Goal: Task Accomplishment & Management: Manage account settings

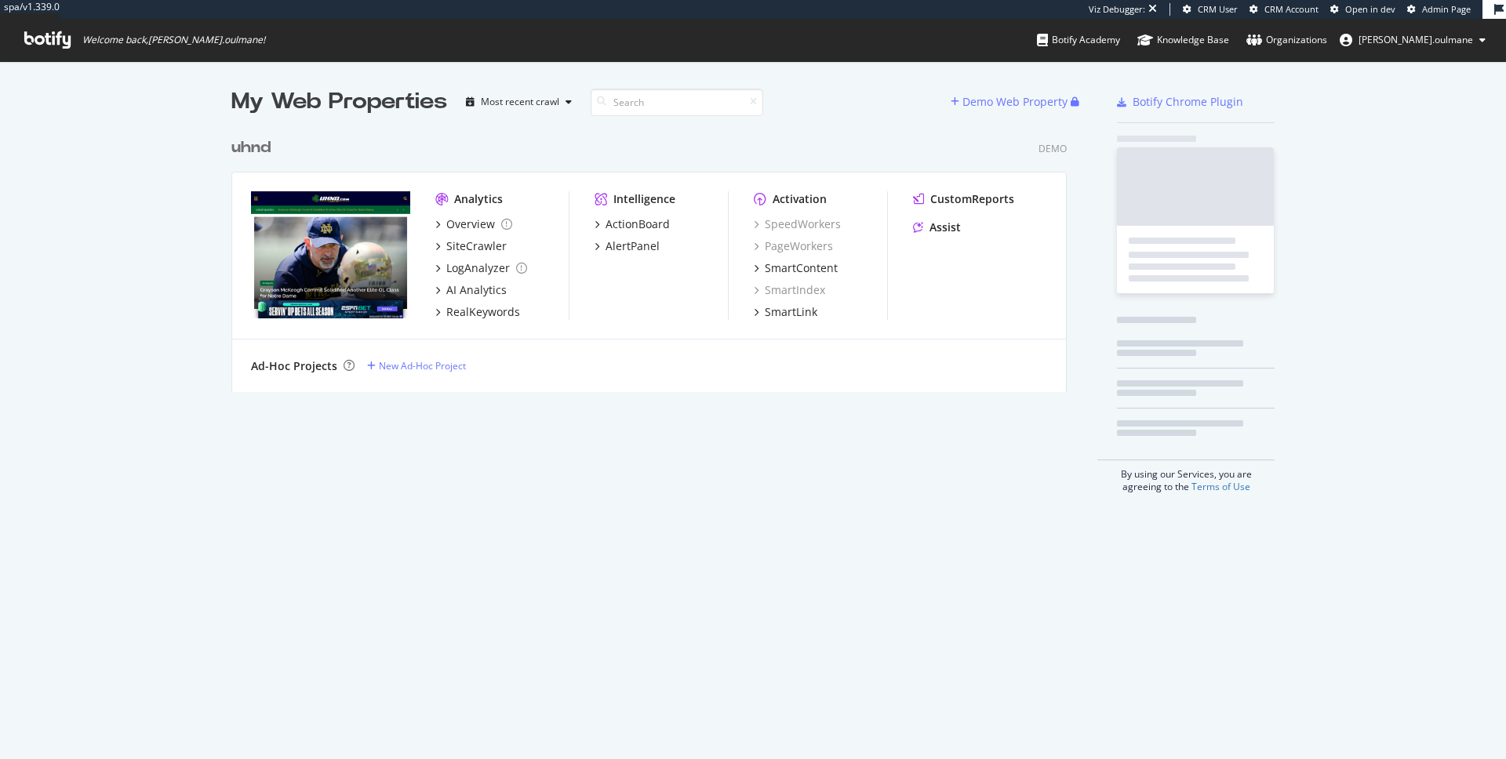
scroll to position [275, 848]
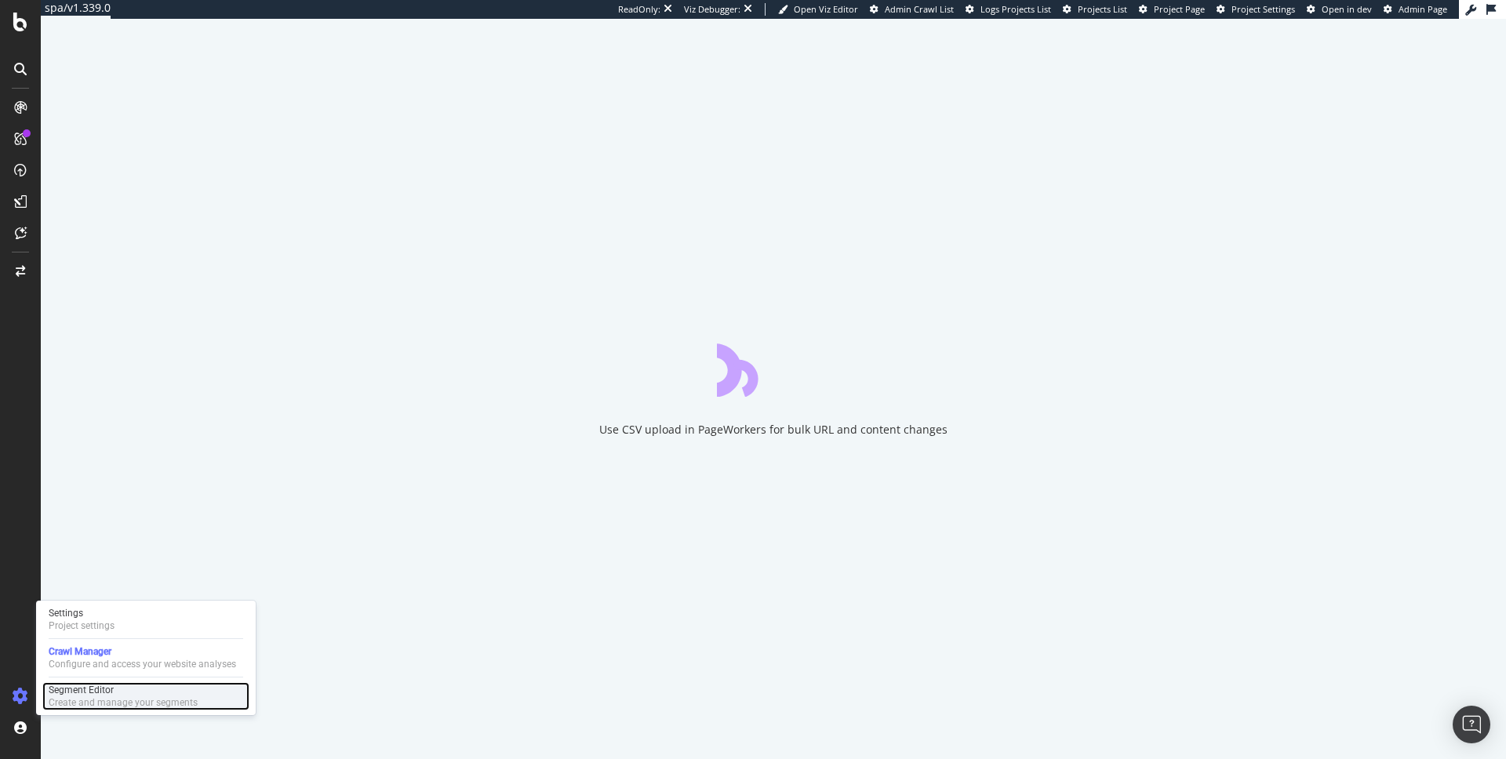
click at [82, 690] on div "Segment Editor" at bounding box center [123, 690] width 149 height 13
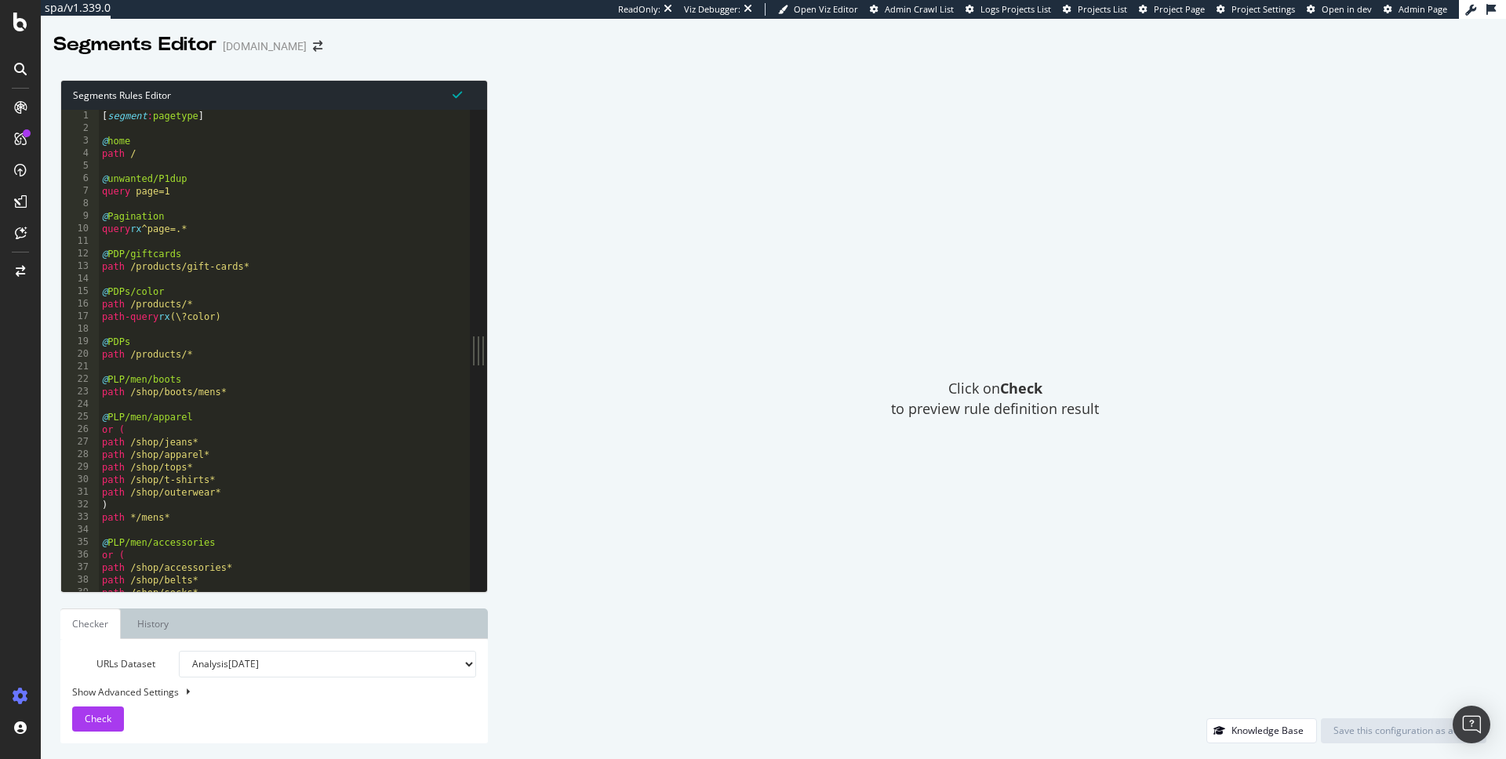
click at [293, 309] on div "[ segment : pagetype ] @ home path / @ unwanted/P1dup query page=1 @ Pagination…" at bounding box center [367, 363] width 537 height 507
type textarea "@No"
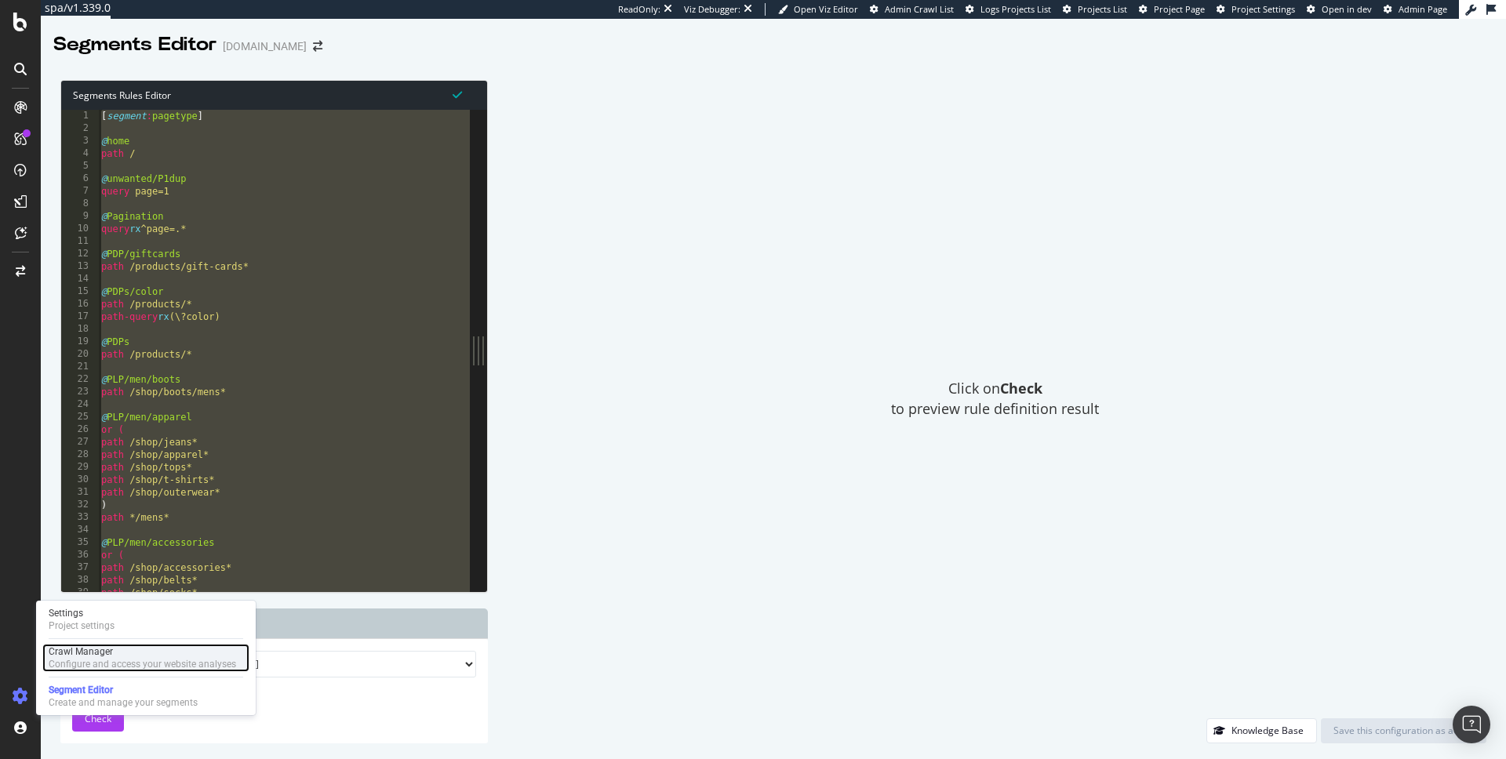
click at [85, 649] on div "Crawl Manager" at bounding box center [142, 652] width 187 height 13
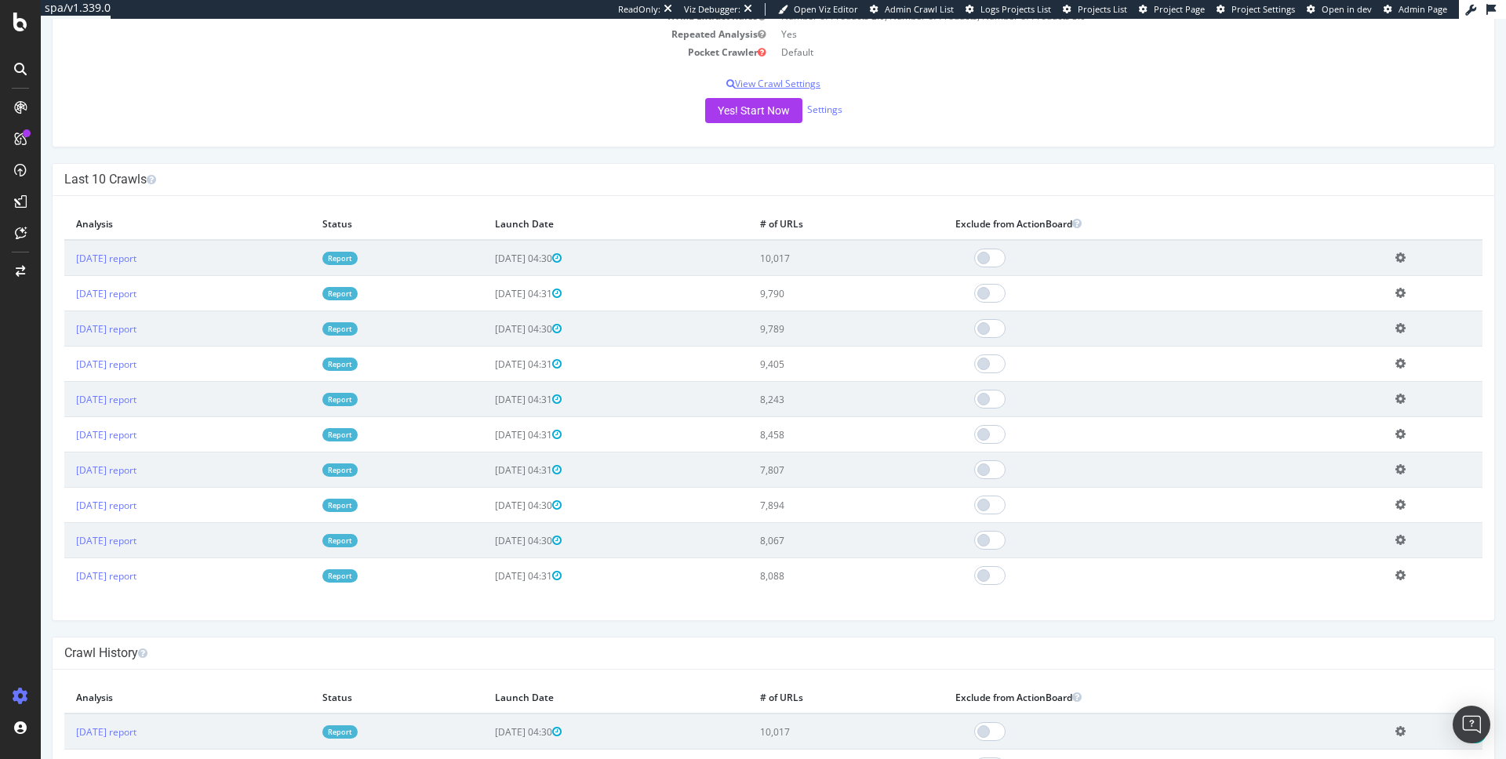
scroll to position [351, 0]
click at [90, 615] on div "Settings" at bounding box center [82, 613] width 66 height 13
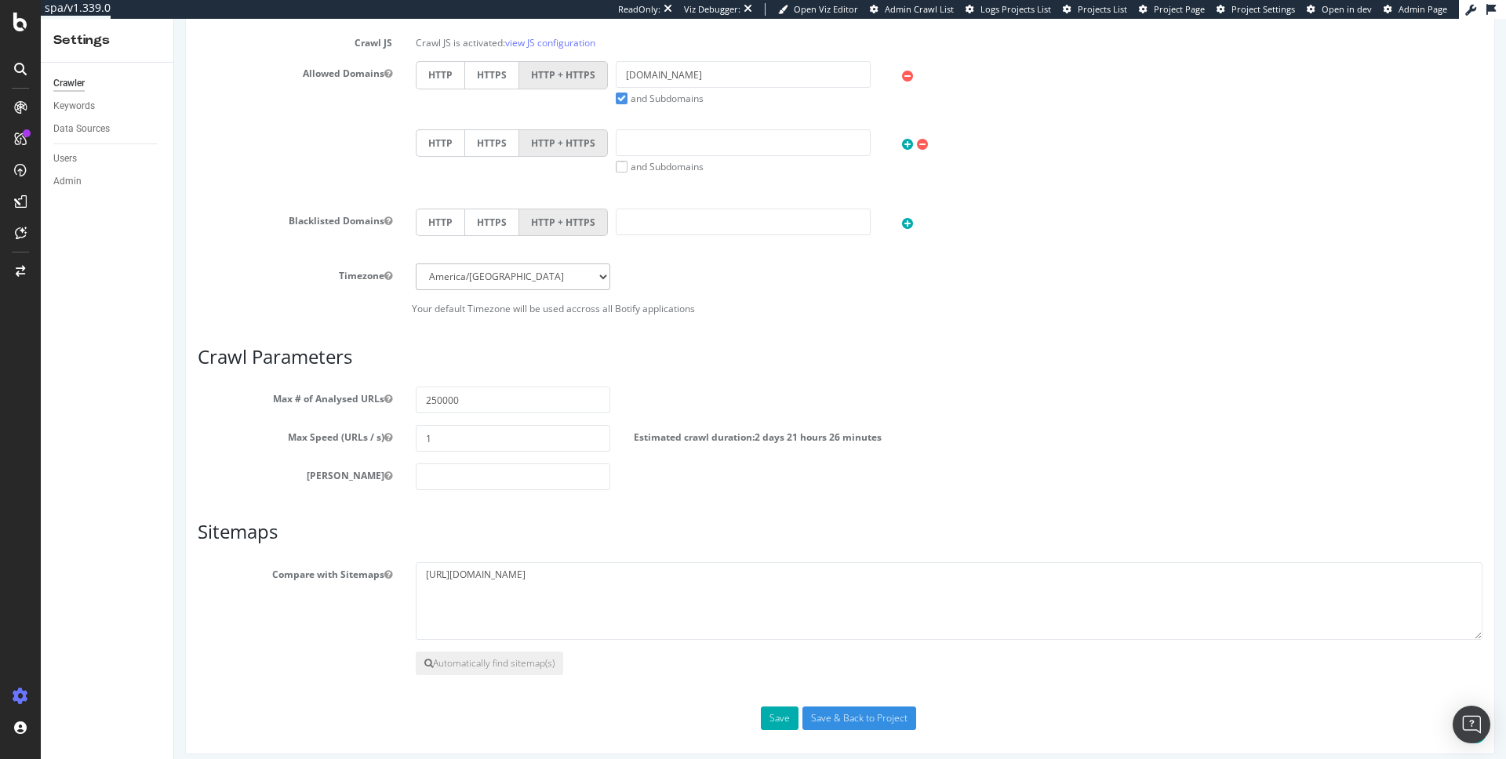
scroll to position [543, 0]
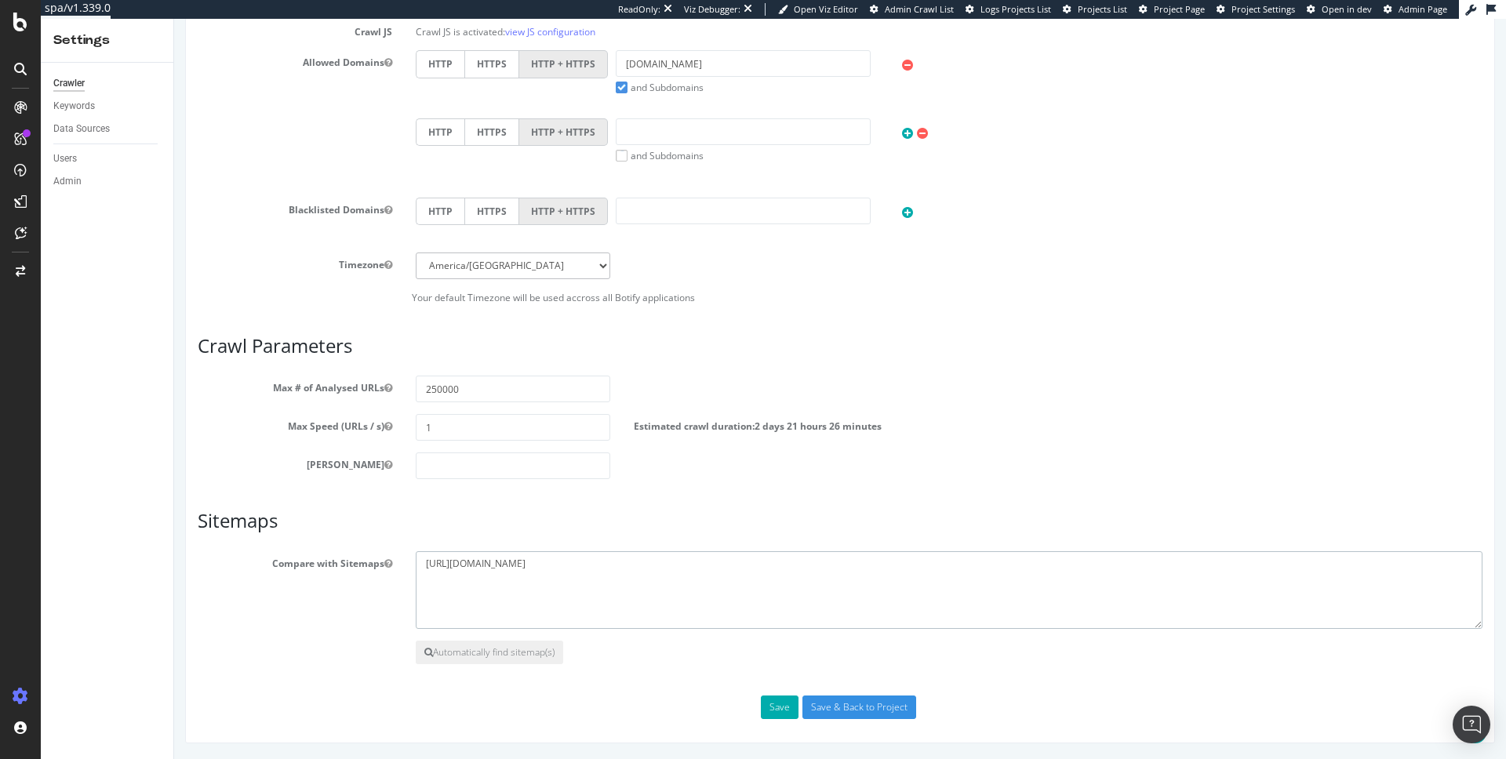
drag, startPoint x: 624, startPoint y: 569, endPoint x: 344, endPoint y: 569, distance: 279.2
click at [344, 569] on div "Compare with Sitemaps https://www.tecovas.com/sitemap.xml" at bounding box center [840, 590] width 1308 height 78
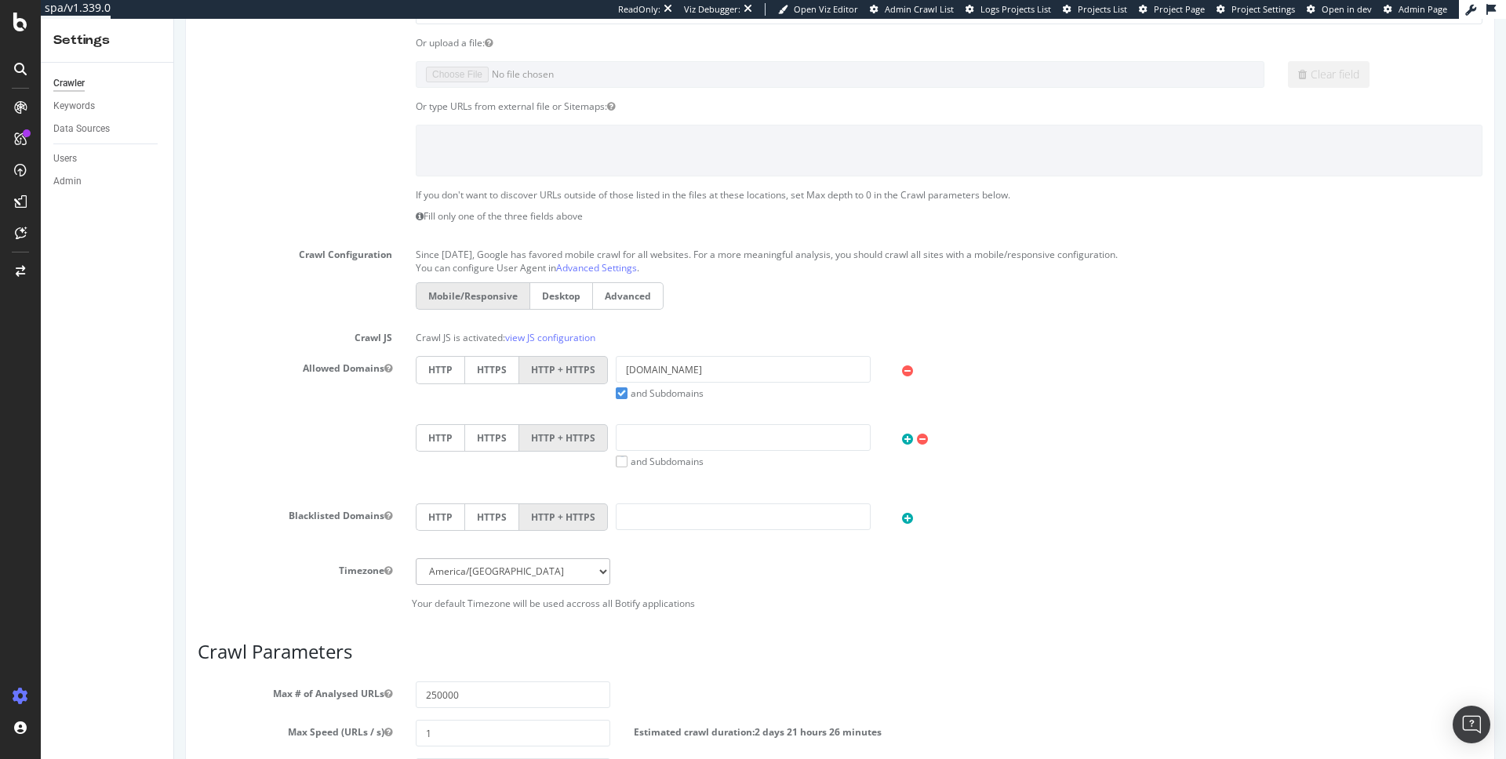
scroll to position [0, 0]
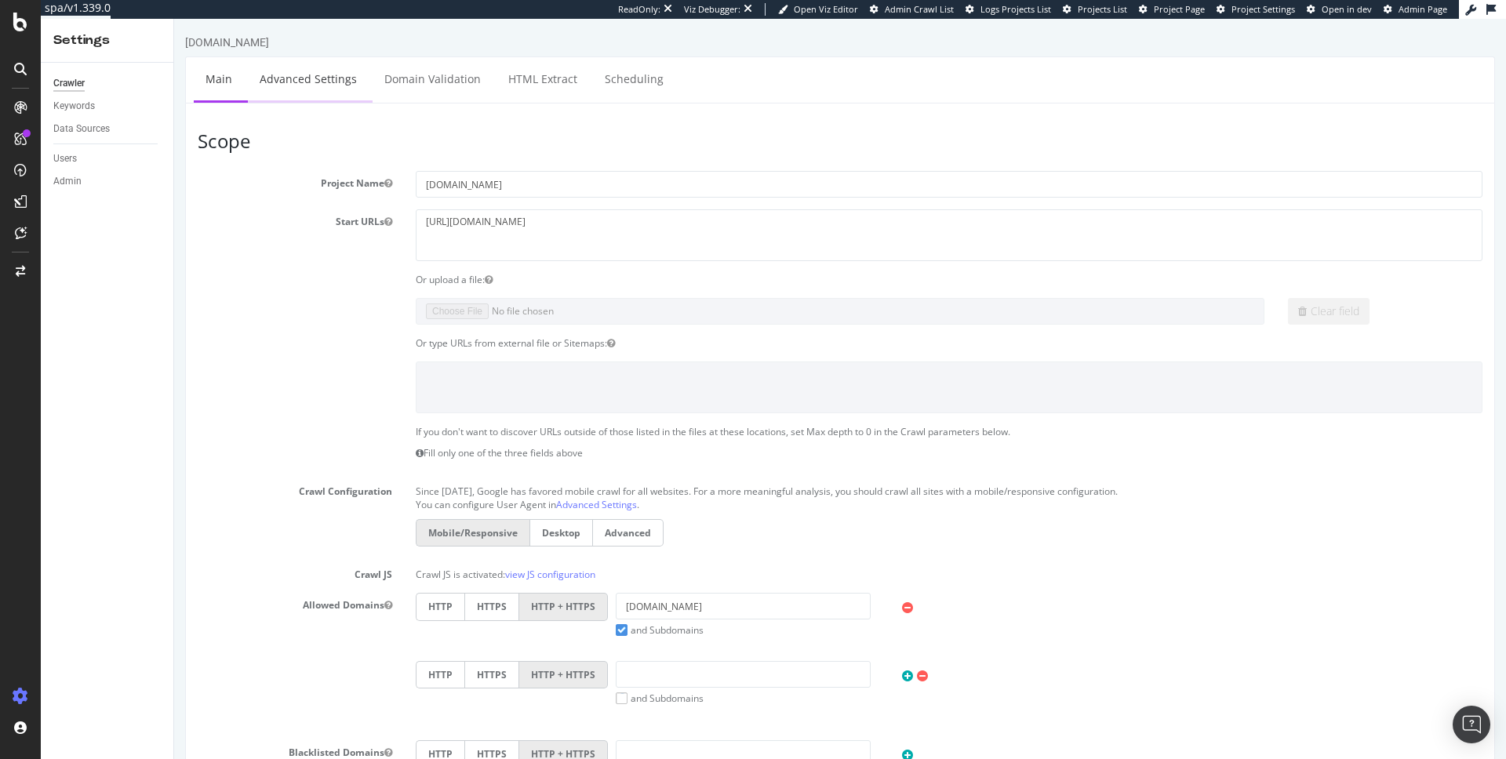
click at [327, 83] on link "Advanced Settings" at bounding box center [308, 78] width 121 height 43
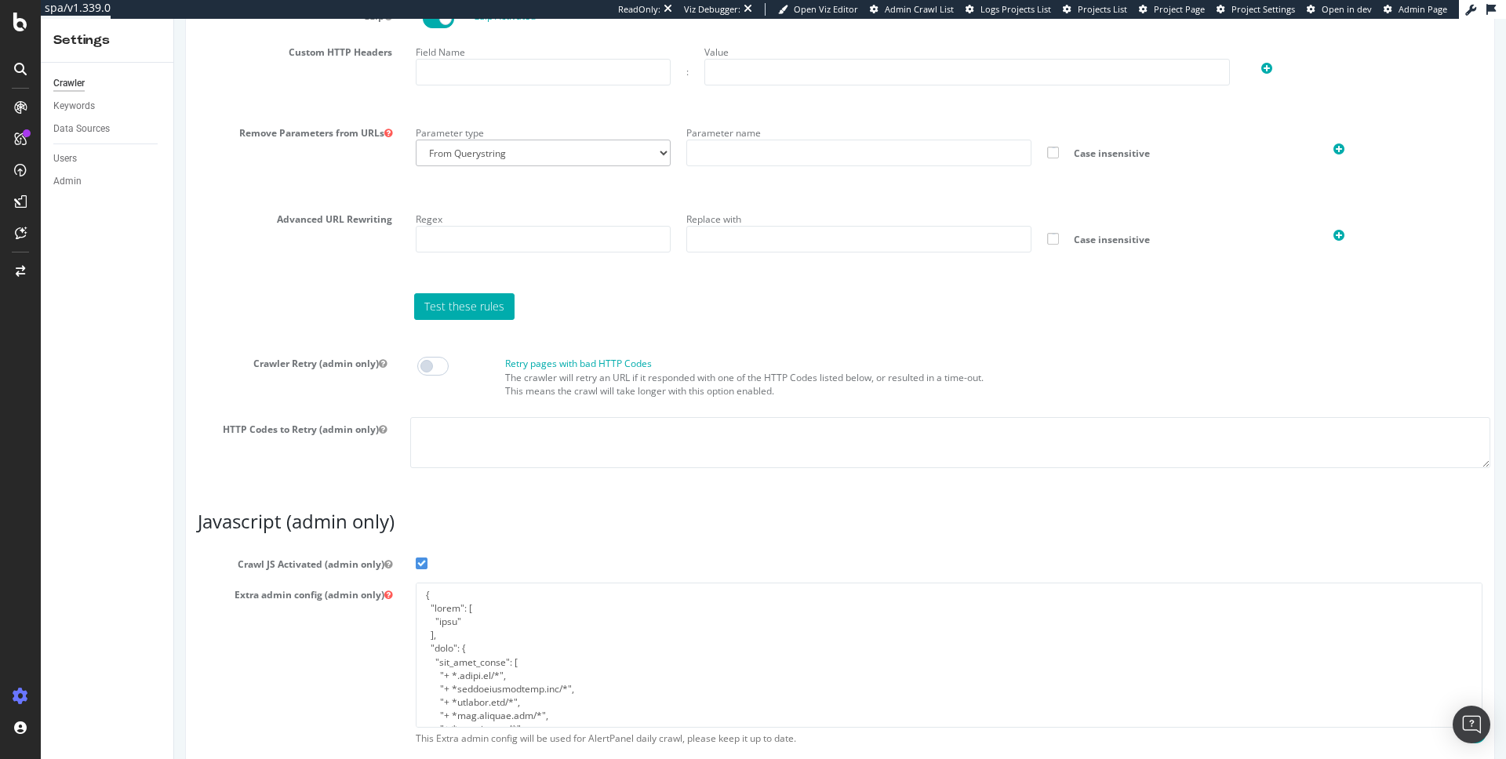
scroll to position [1149, 0]
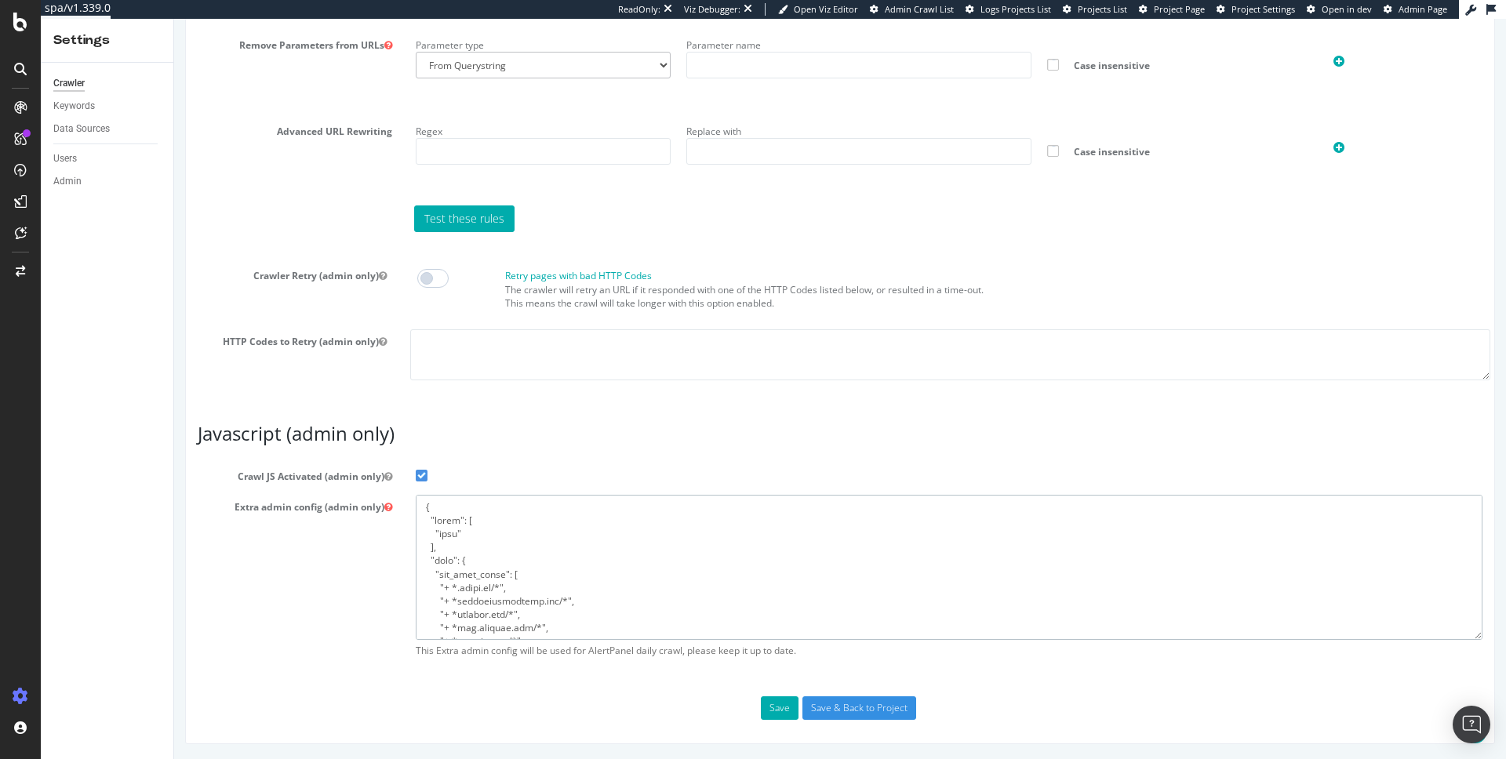
click at [578, 557] on textarea at bounding box center [949, 567] width 1067 height 145
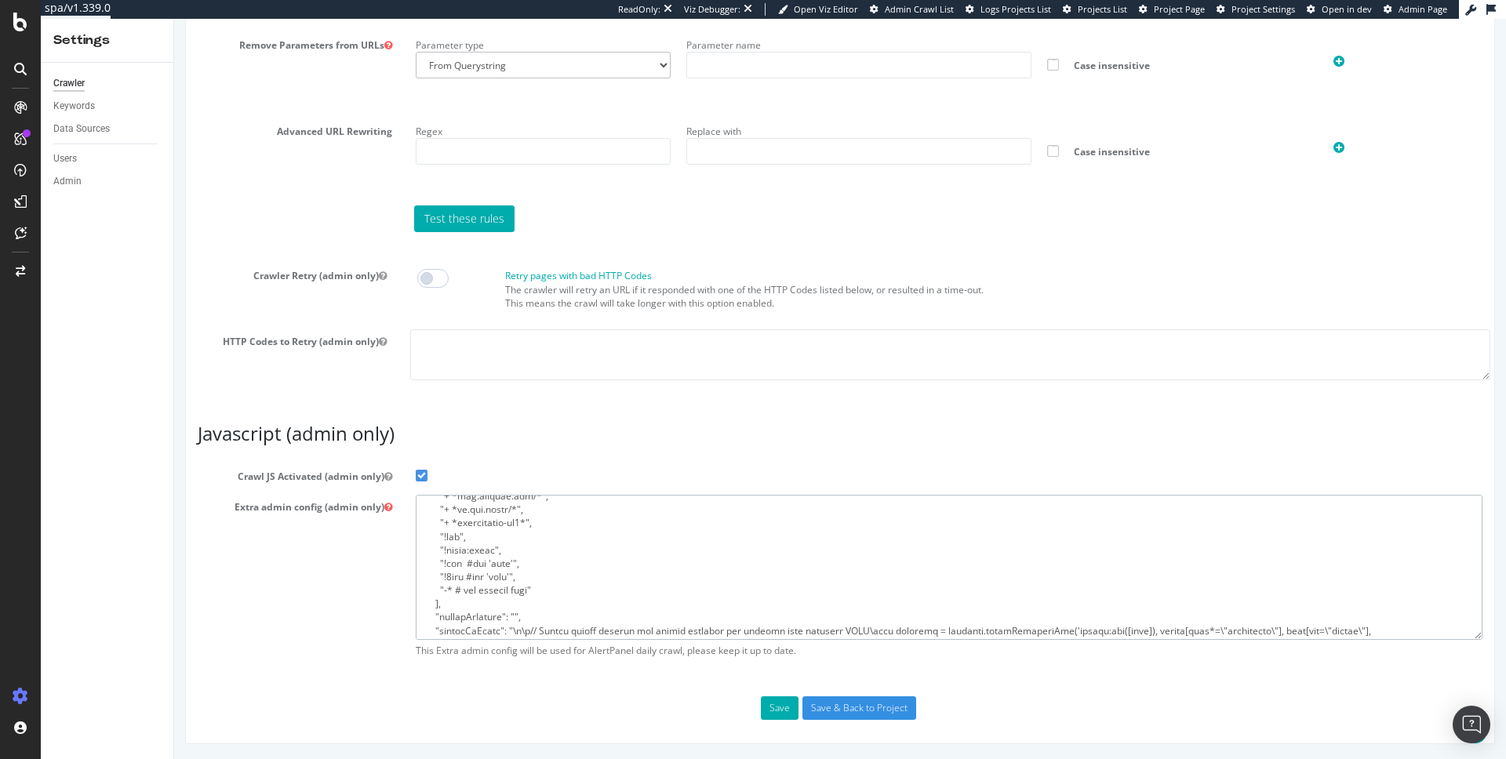
scroll to position [309, 0]
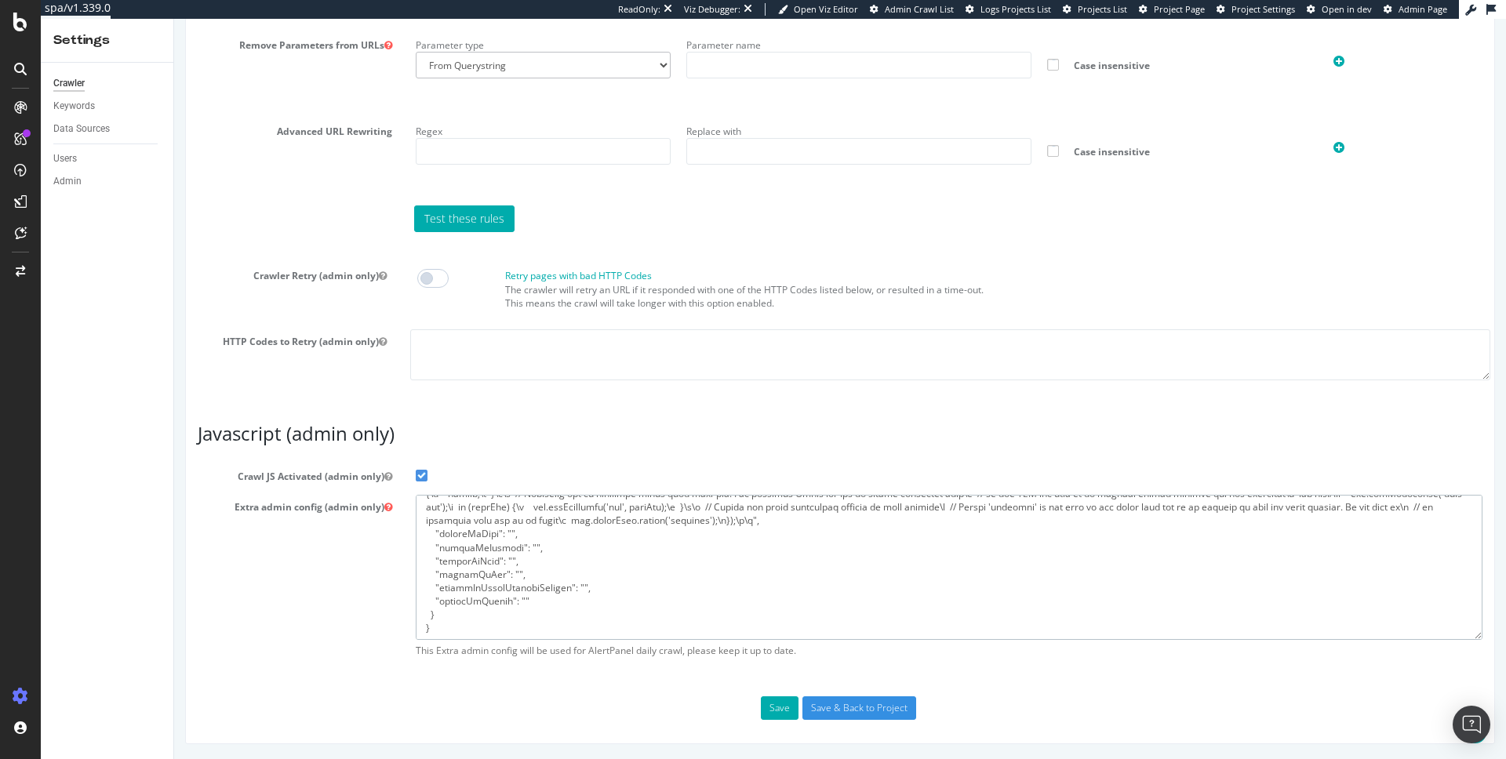
click at [627, 578] on textarea at bounding box center [949, 567] width 1067 height 145
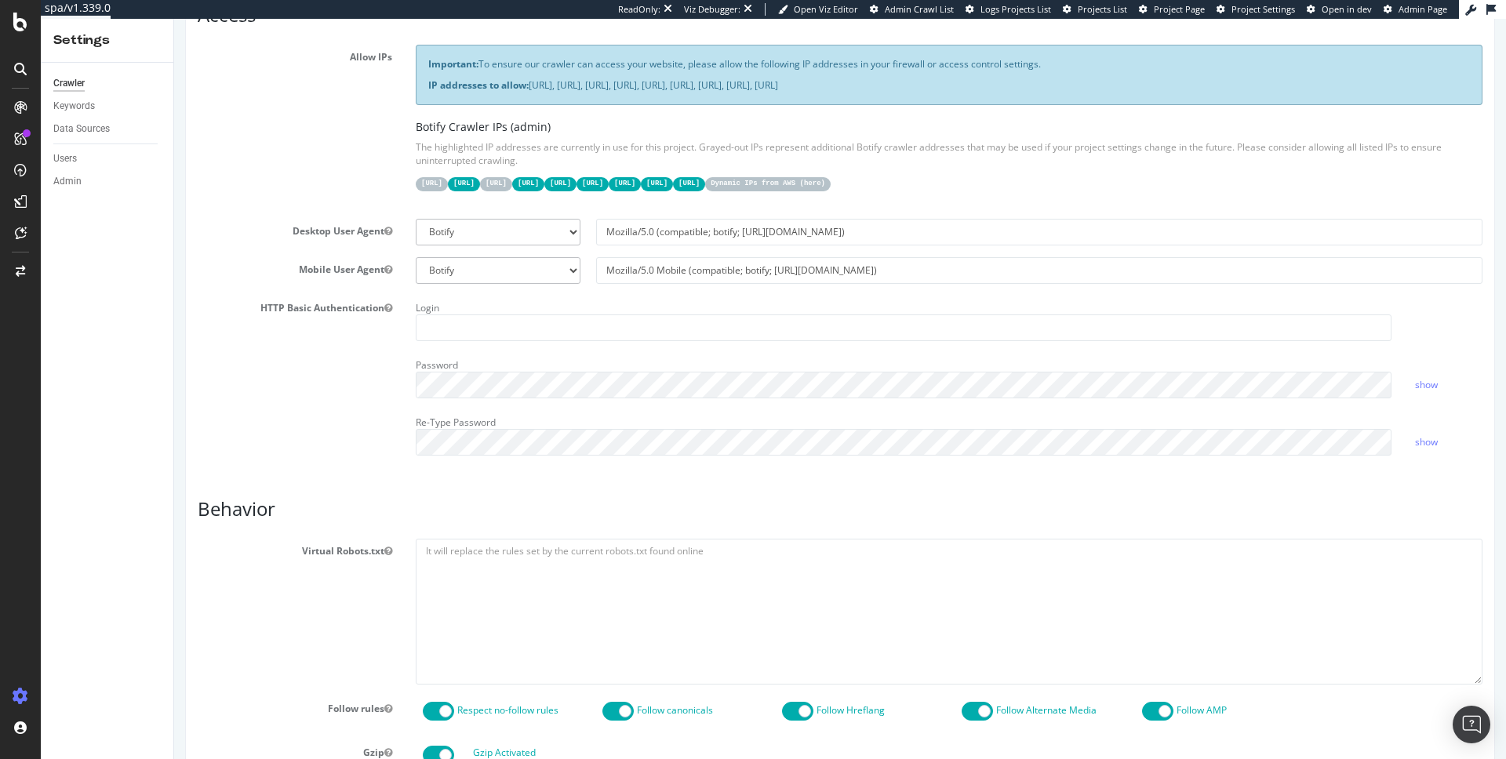
scroll to position [0, 0]
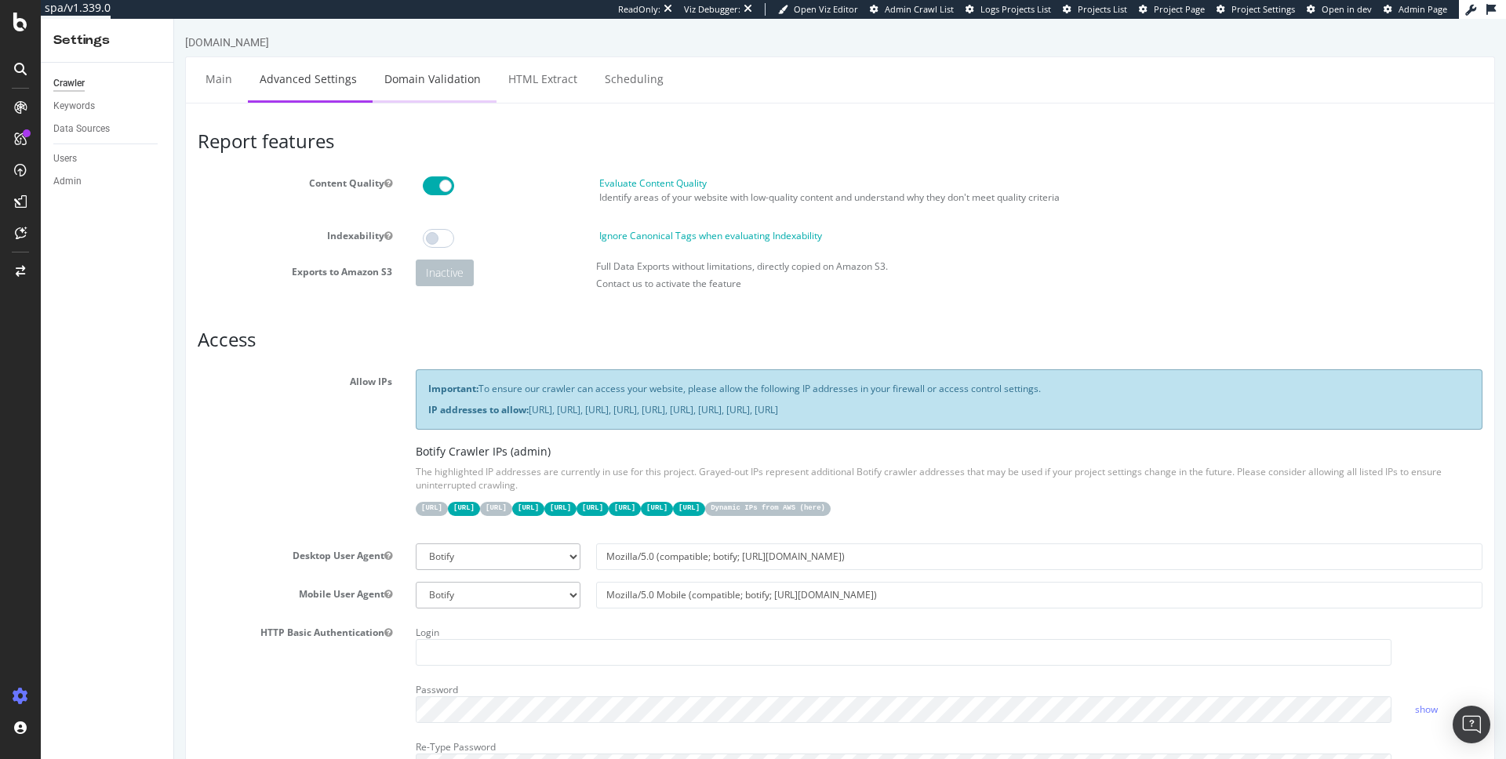
click at [446, 77] on link "Domain Validation" at bounding box center [433, 78] width 120 height 43
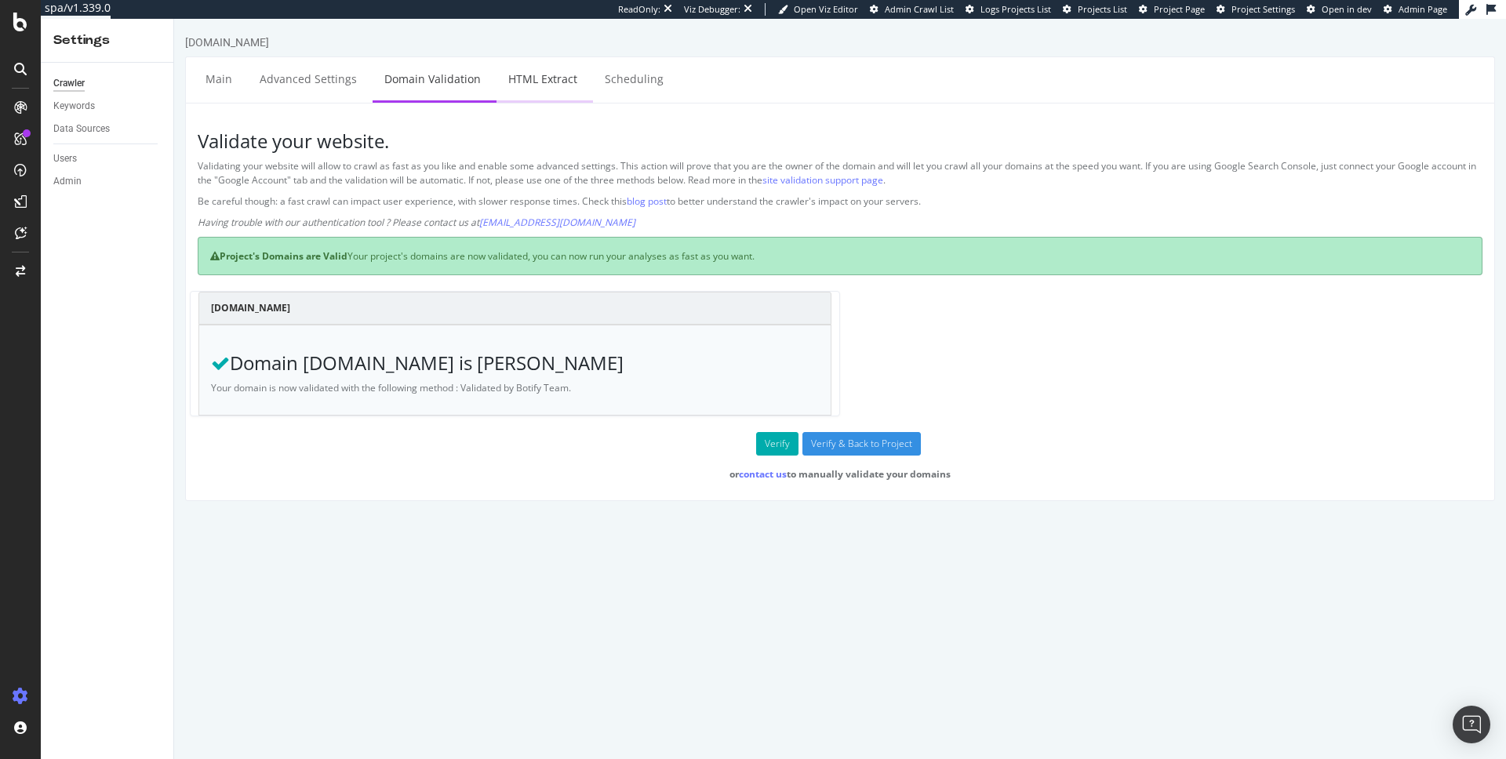
click at [538, 80] on link "HTML Extract" at bounding box center [543, 78] width 93 height 43
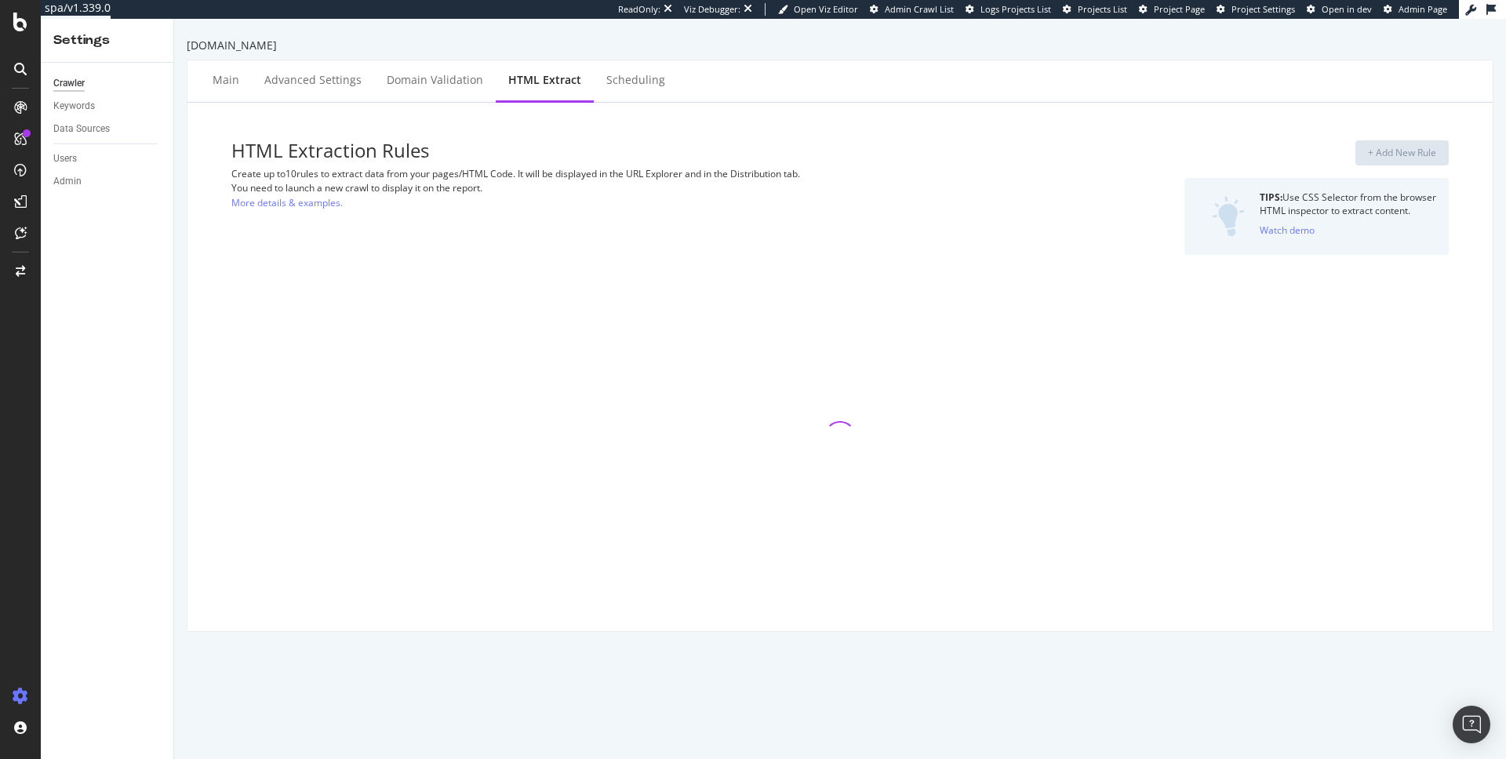
select select "i"
select select "count"
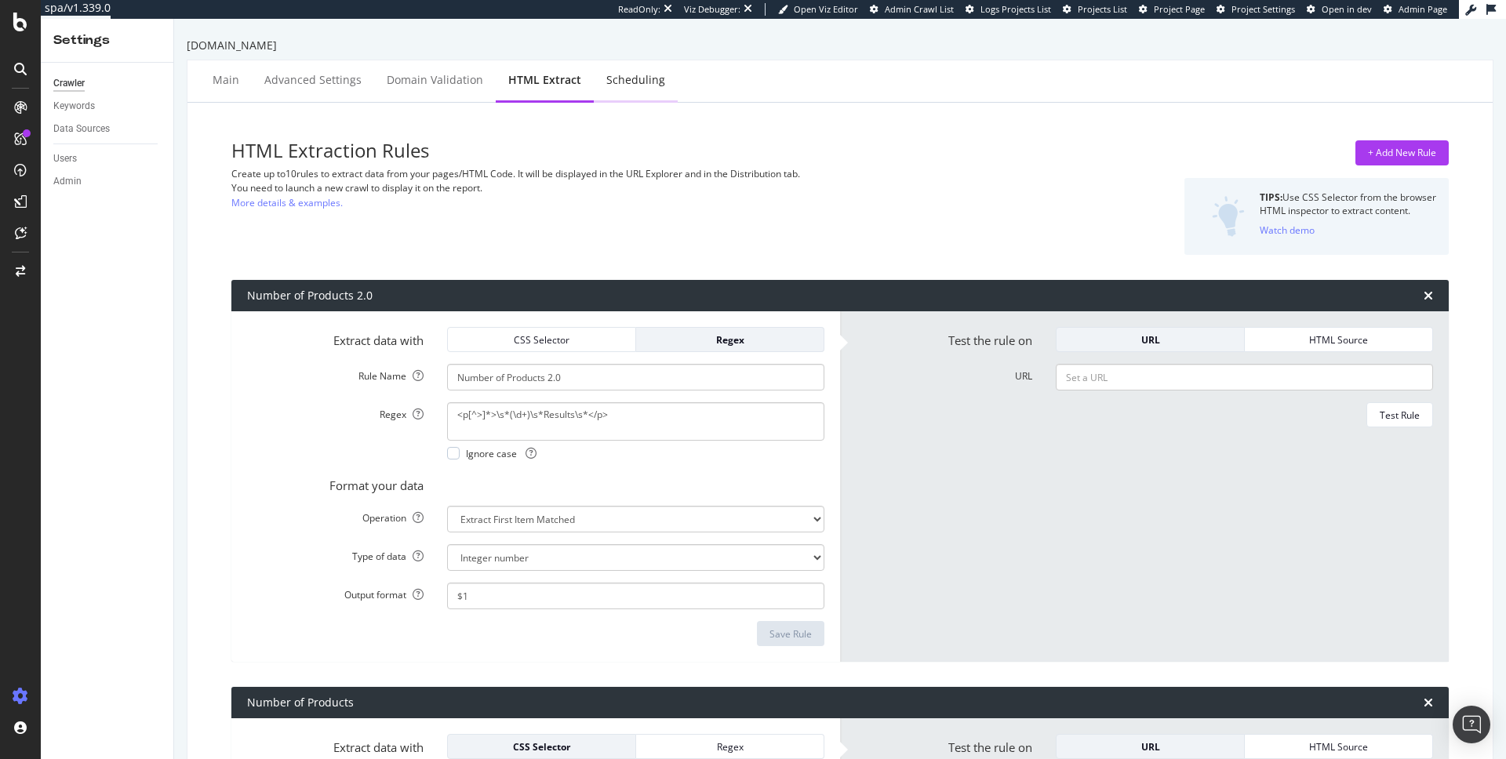
click at [622, 75] on div "Scheduling" at bounding box center [635, 80] width 59 height 16
